Goal: Task Accomplishment & Management: Manage account settings

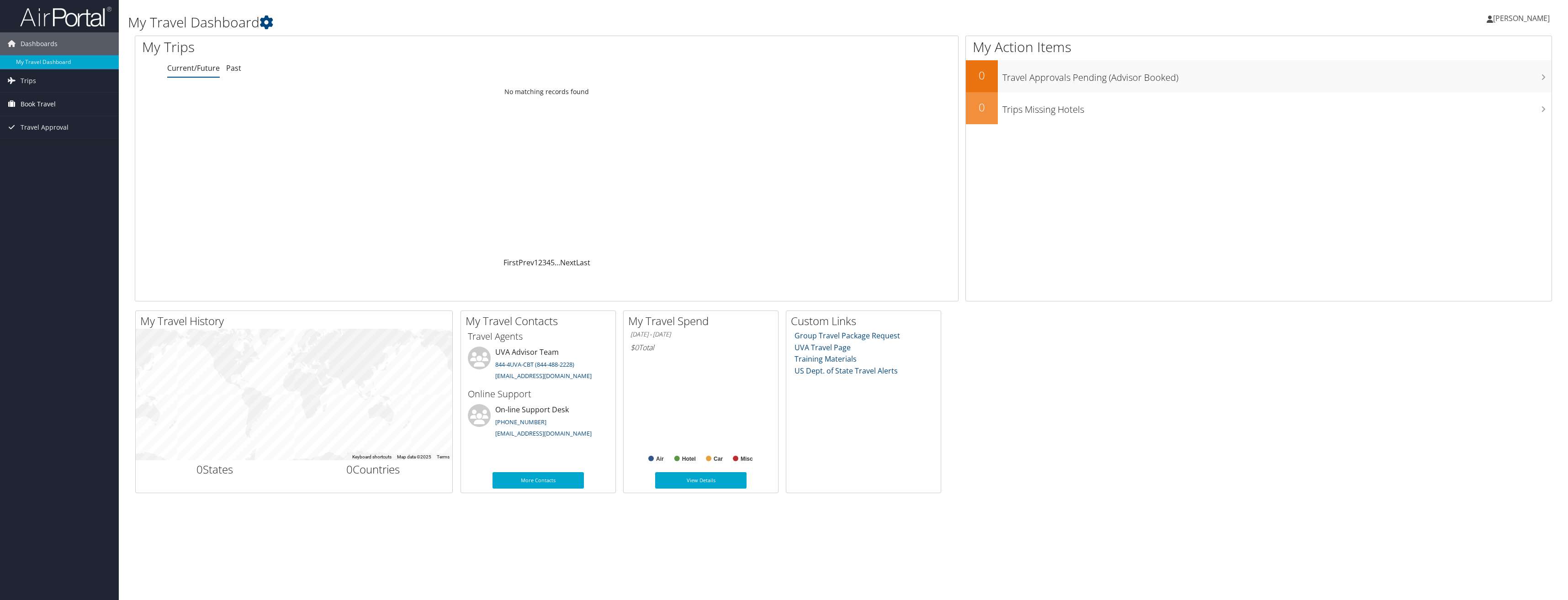
click at [23, 105] on span "Book Travel" at bounding box center [38, 104] width 35 height 23
click at [57, 149] on link "Book/Manage Online Trips" at bounding box center [59, 150] width 119 height 14
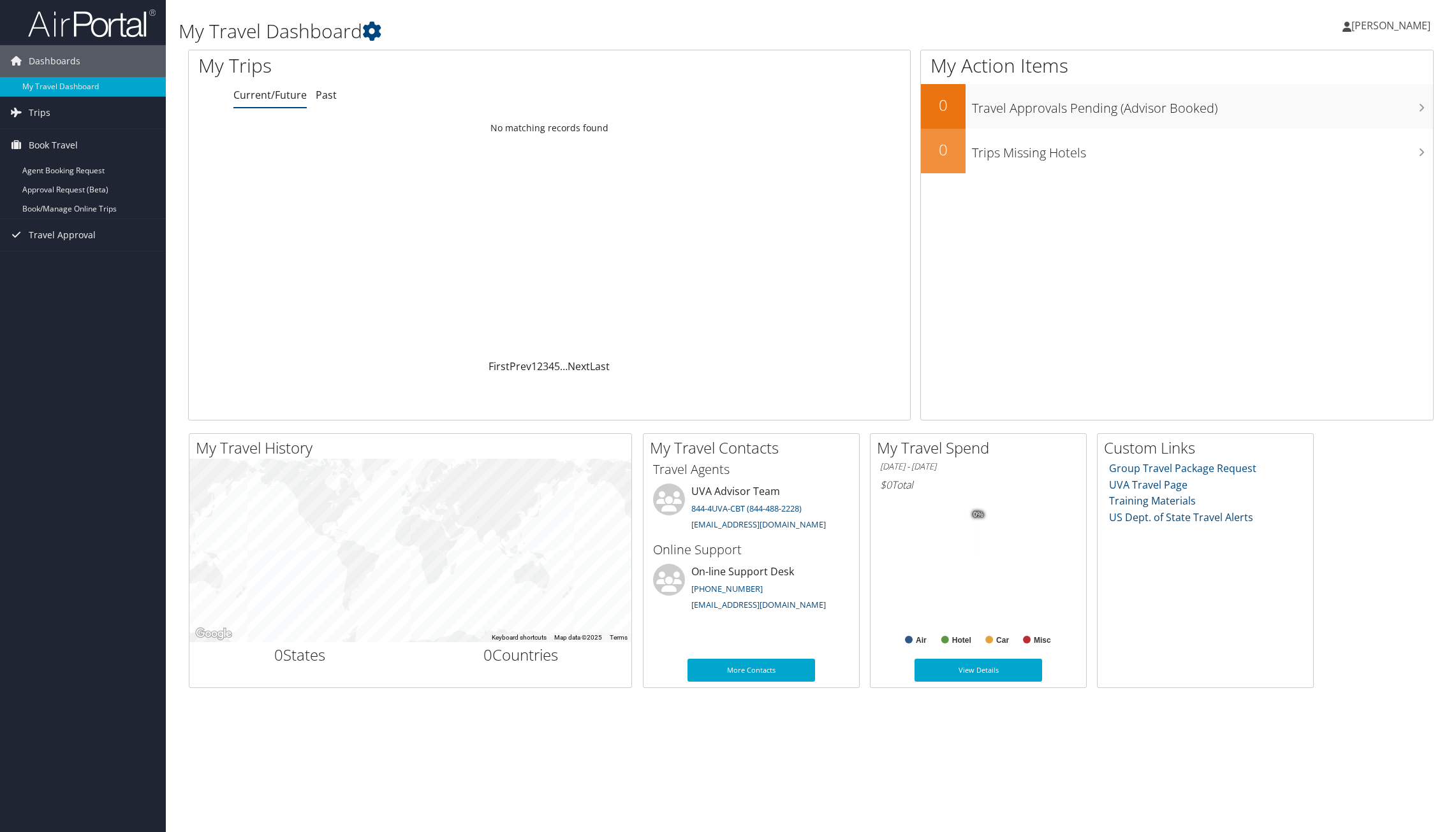
click at [1400, 30] on span "[PERSON_NAME]" at bounding box center [1390, 25] width 79 height 14
click at [1307, 211] on link "Sign Out" at bounding box center [1357, 208] width 142 height 22
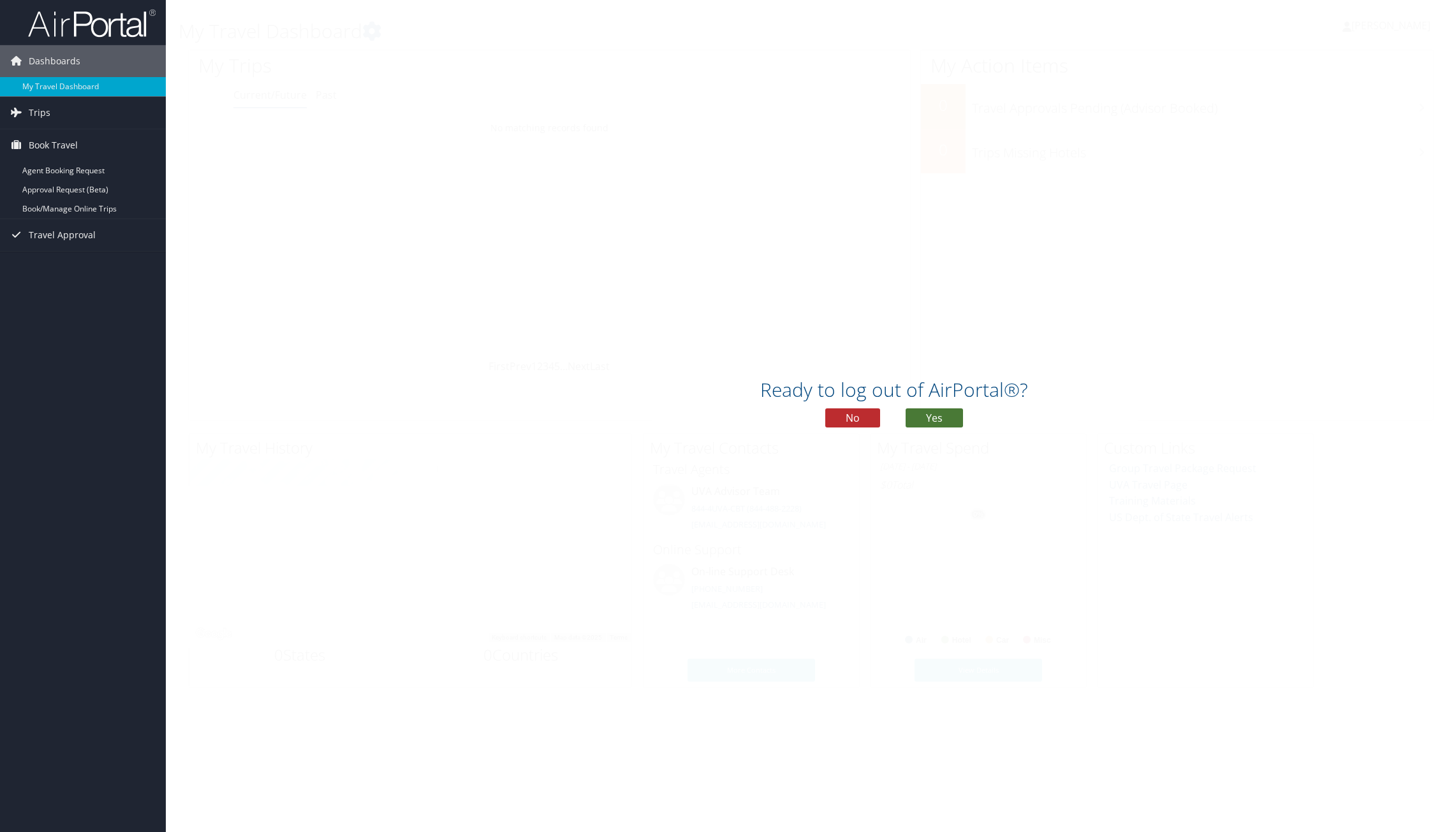
click at [948, 416] on button "Yes" at bounding box center [934, 418] width 58 height 20
